Goal: Go to known website: Access a specific website the user already knows

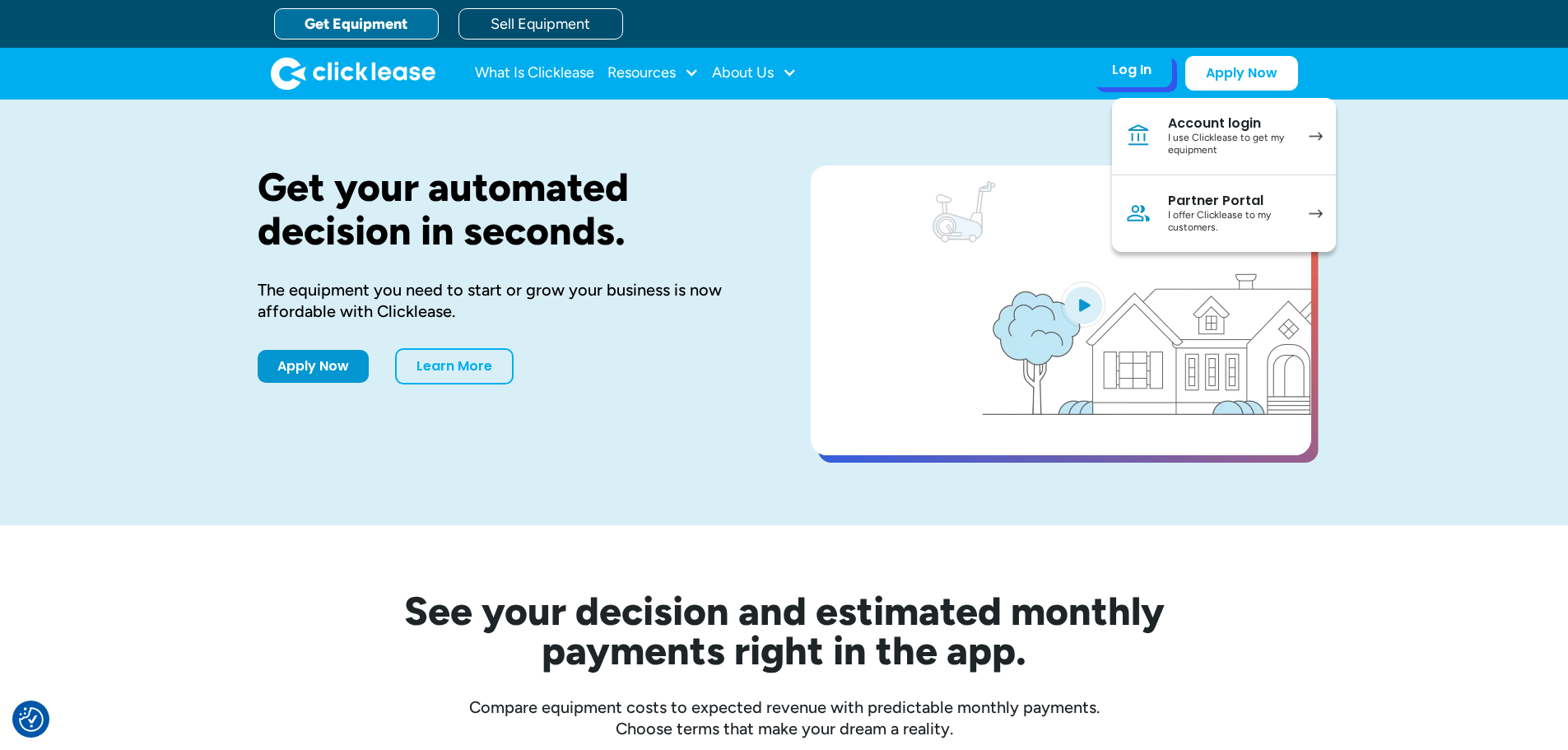
click at [1191, 138] on div "I use Clicklease to get my equipment" at bounding box center [1230, 145] width 124 height 25
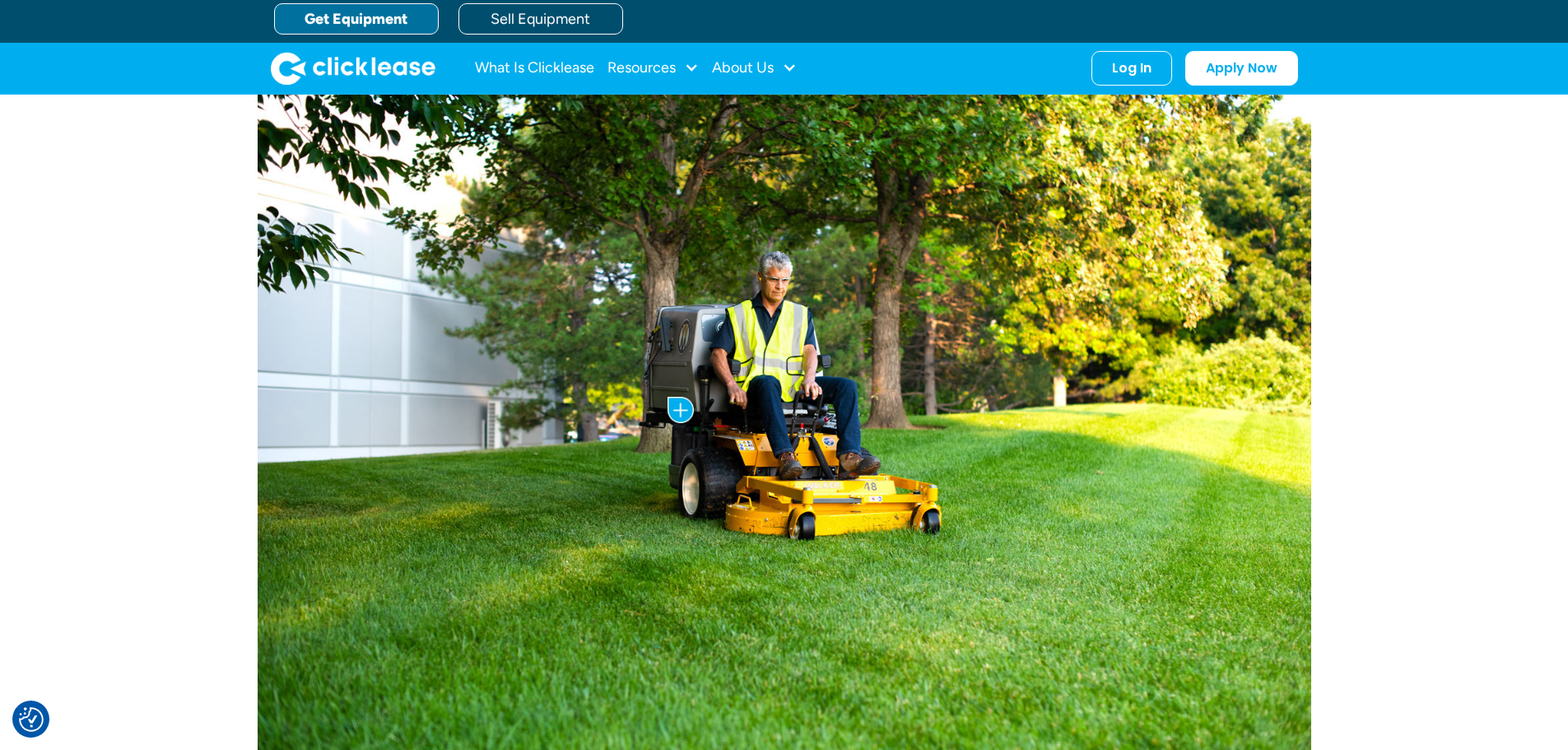
scroll to position [494, 0]
